Goal: Transaction & Acquisition: Book appointment/travel/reservation

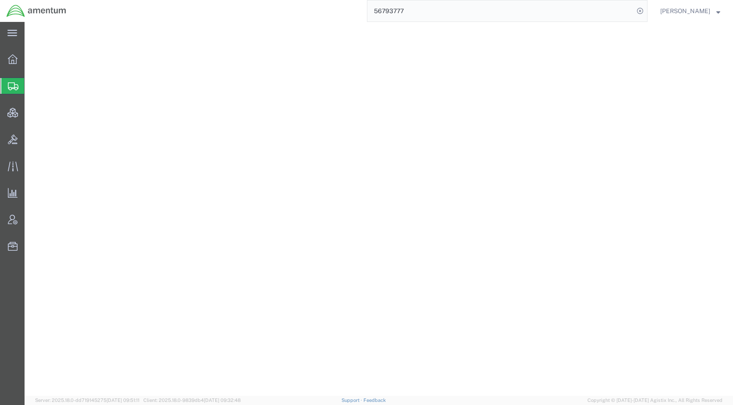
select select
select select "COSTCENTER"
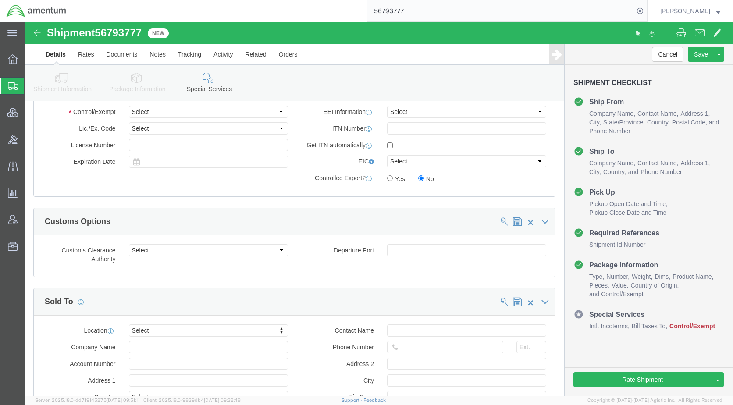
scroll to position [526, 0]
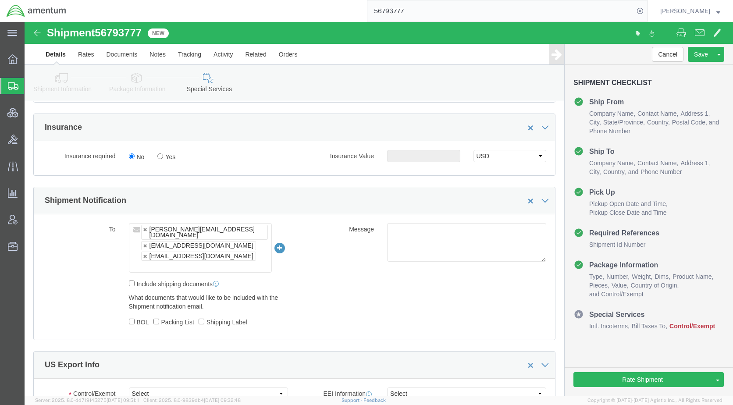
click at [31, 82] on span "Shipments" at bounding box center [27, 86] width 7 height 18
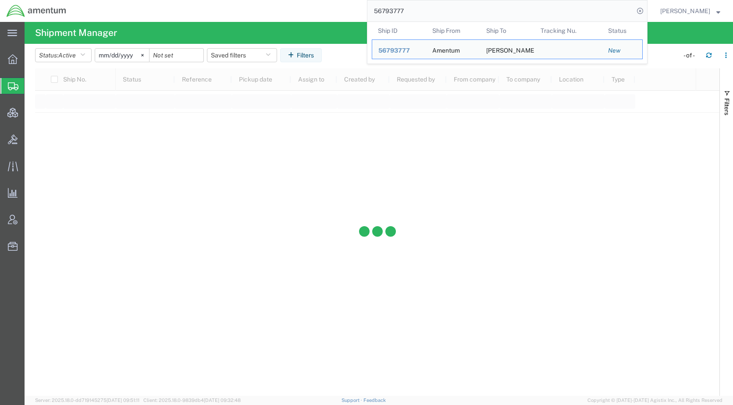
click at [620, 12] on input "56793777" at bounding box center [501, 10] width 267 height 21
click at [410, 50] on span "56793777" at bounding box center [395, 50] width 32 height 7
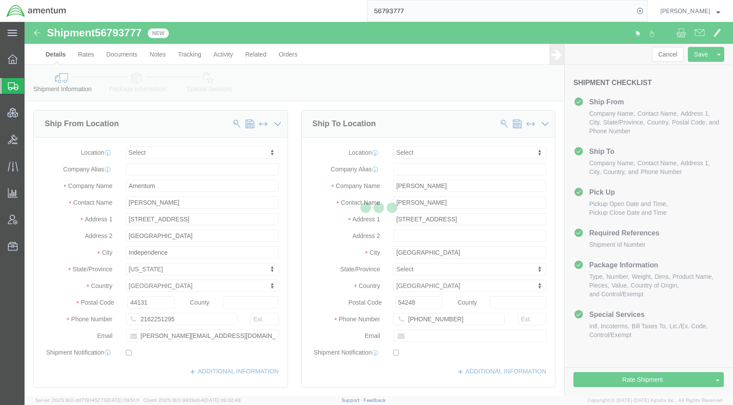
select select
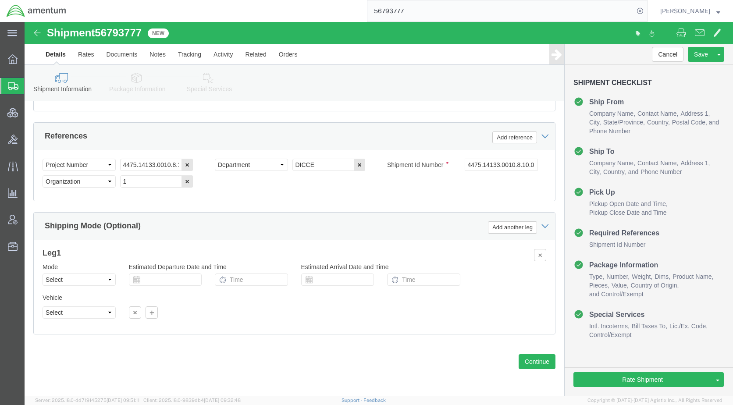
scroll to position [544, 0]
click icon
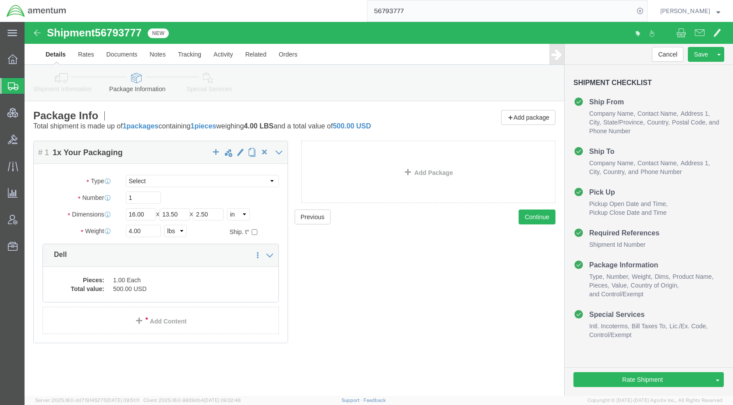
click link "Special Services"
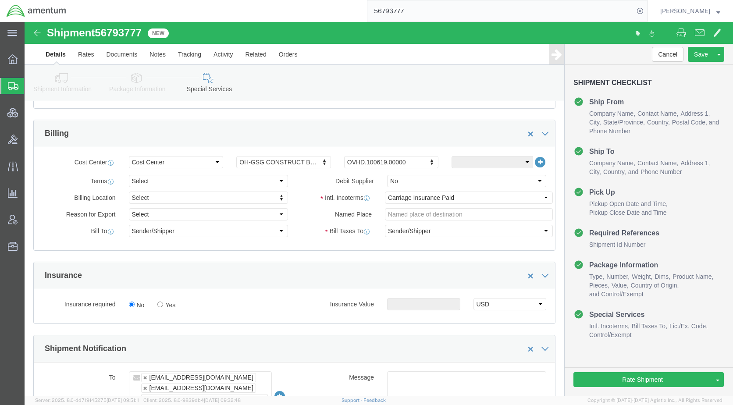
scroll to position [395, 0]
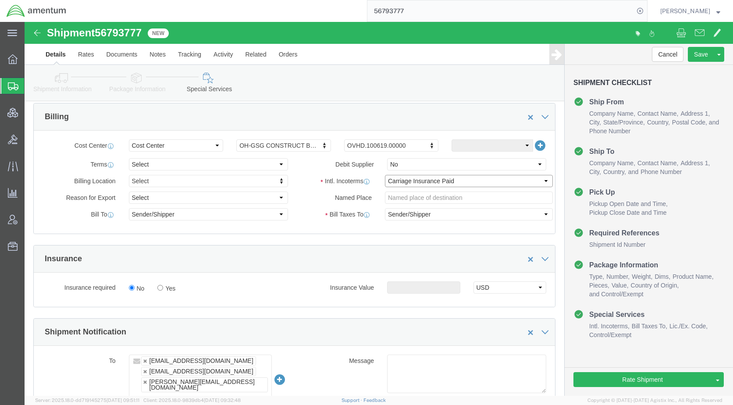
click select "Select Carriage Insurance Paid Carriage Paid To Cost and Freight Cost Insurance…"
select select "DDP"
click select "Select Carriage Insurance Paid Carriage Paid To Cost and Freight Cost Insurance…"
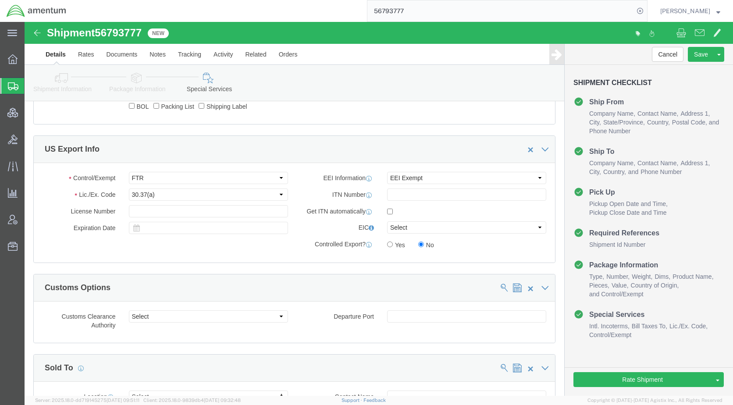
scroll to position [746, 0]
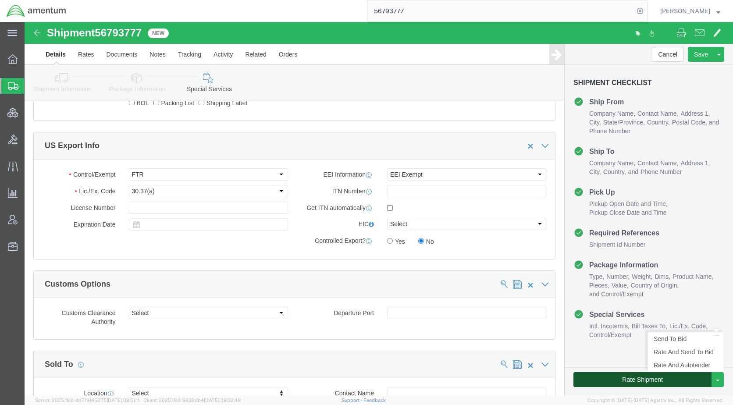
click button "Rate Shipment"
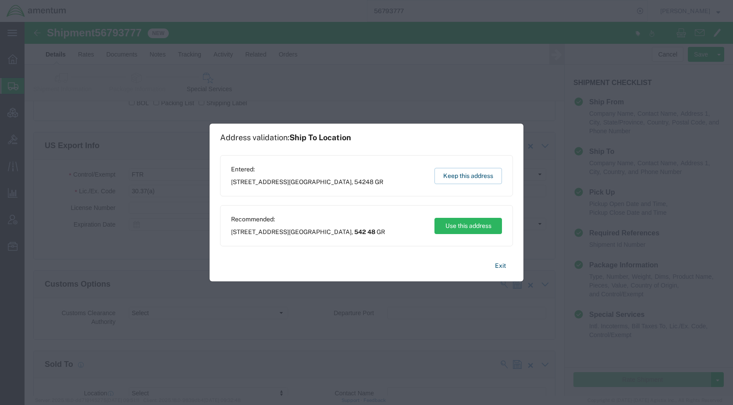
click at [465, 185] on div "Entered: [STREET_ADDRESS] GR Keep this address" at bounding box center [366, 175] width 293 height 41
click at [463, 171] on button "Keep this address" at bounding box center [469, 176] width 68 height 16
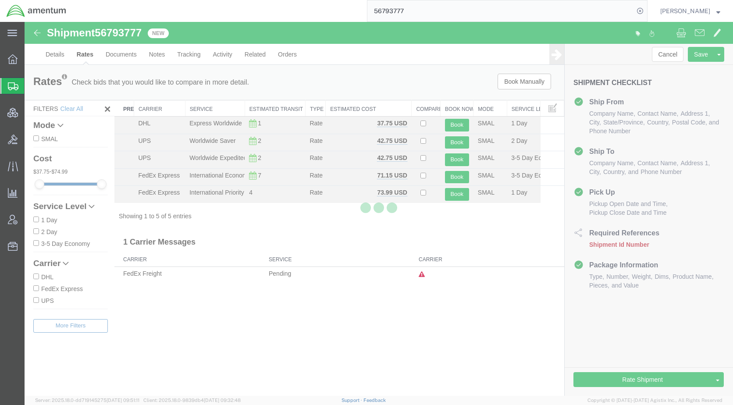
scroll to position [0, 0]
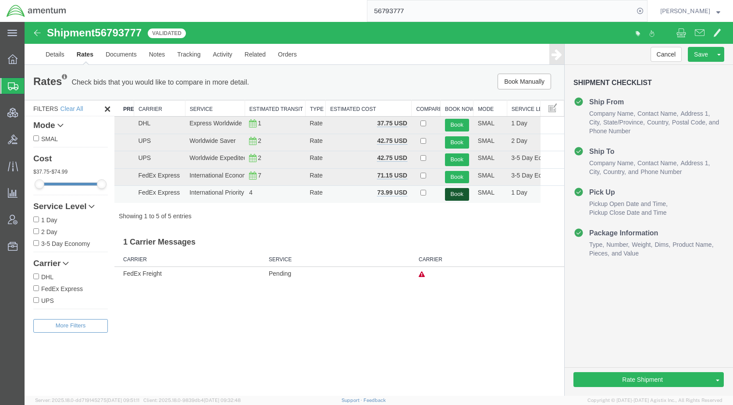
click at [460, 196] on button "Book" at bounding box center [457, 194] width 24 height 13
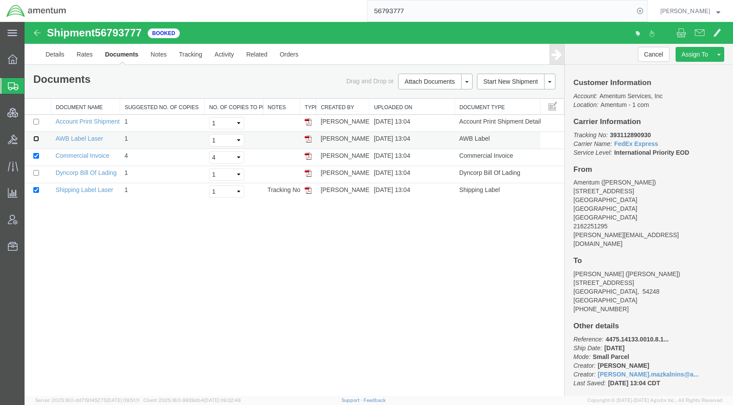
click at [37, 139] on input "checkbox" at bounding box center [36, 139] width 6 height 6
checkbox input "true"
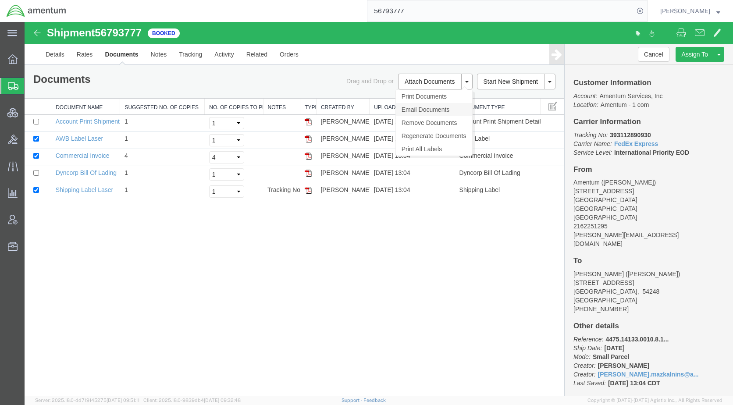
click at [418, 111] on link "Email Documents" at bounding box center [434, 109] width 76 height 13
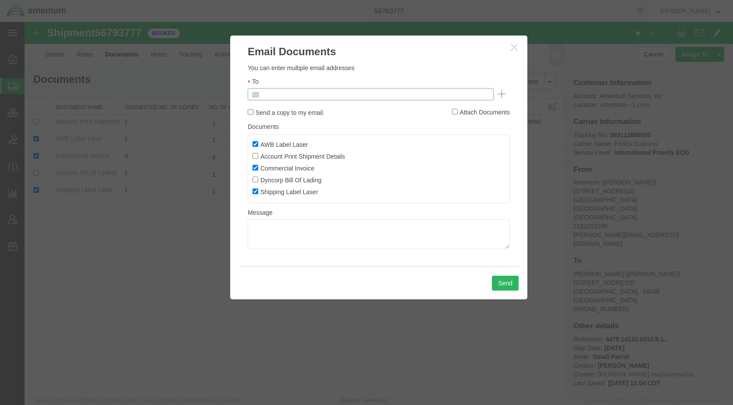
click at [323, 99] on input "text" at bounding box center [311, 94] width 103 height 11
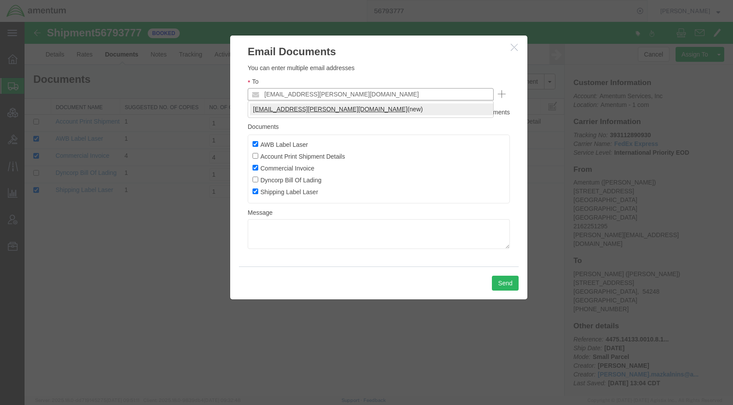
type input "[EMAIL_ADDRESS][PERSON_NAME][DOMAIN_NAME]"
drag, startPoint x: 315, startPoint y: 106, endPoint x: 353, endPoint y: 197, distance: 98.3
click at [502, 286] on button "Send" at bounding box center [505, 283] width 27 height 15
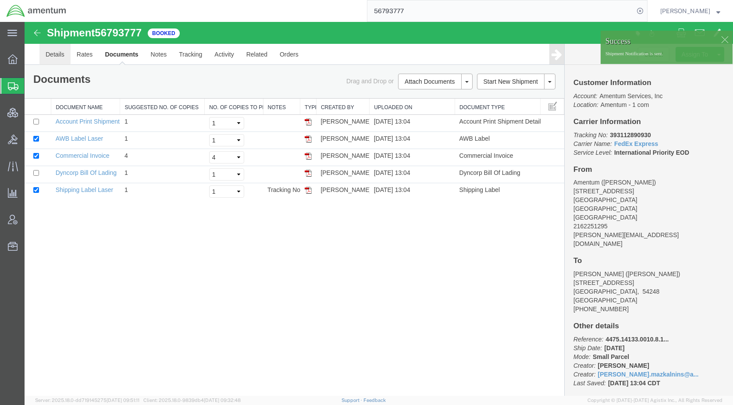
click at [57, 56] on link "Details" at bounding box center [54, 54] width 31 height 21
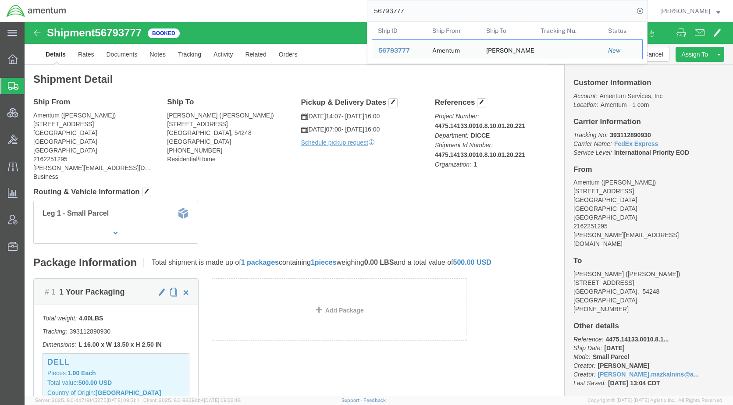
drag, startPoint x: 443, startPoint y: 13, endPoint x: 343, endPoint y: 13, distance: 100.0
click at [343, 13] on div "56793777 Ship ID Ship From Ship To Tracking Nu. Status Ship ID 56793777 Ship Fr…" at bounding box center [360, 11] width 575 height 22
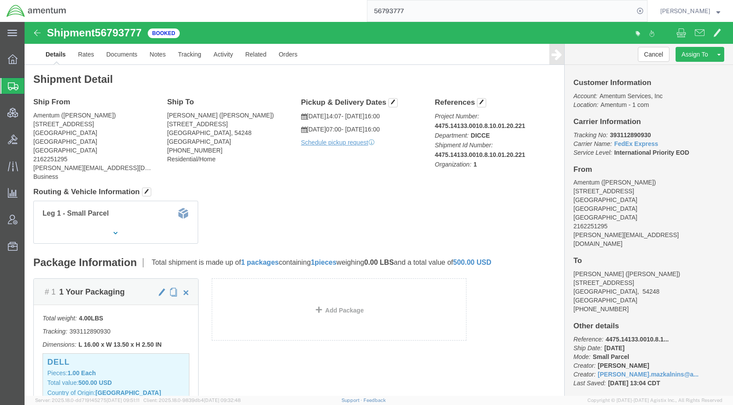
paste input "84515"
type input "56784515"
click at [647, 11] on icon at bounding box center [640, 11] width 12 height 12
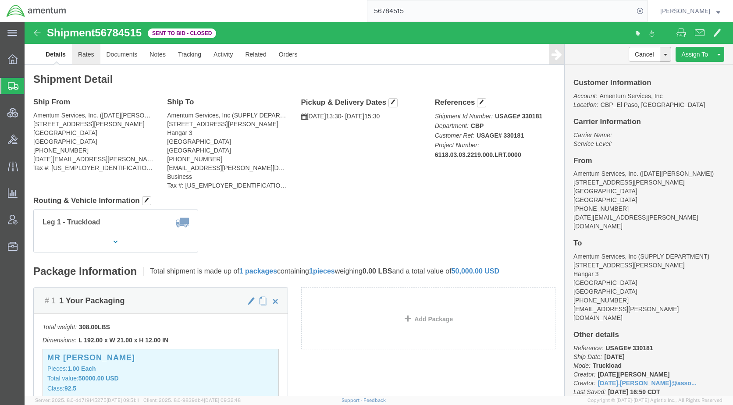
click link "Rates"
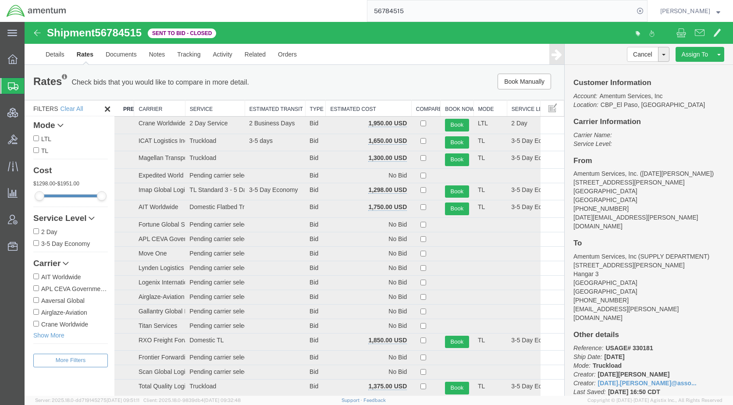
click at [340, 108] on th "Estimated Cost" at bounding box center [369, 108] width 86 height 16
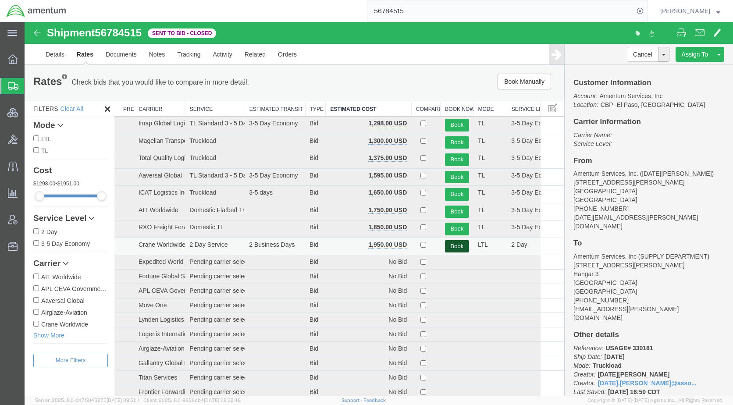
click at [450, 248] on button "Book" at bounding box center [457, 246] width 24 height 13
